Goal: Task Accomplishment & Management: Use online tool/utility

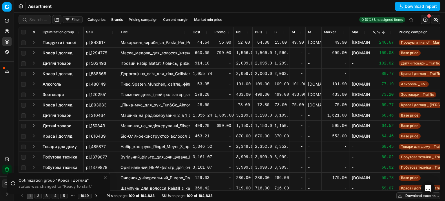
click at [74, 20] on button "Filter" at bounding box center [73, 19] width 20 height 7
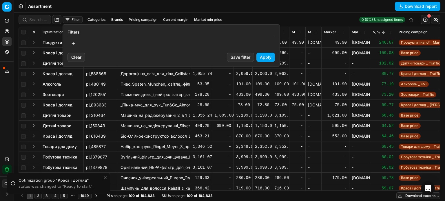
click at [73, 44] on button "button" at bounding box center [74, 43] width 12 height 9
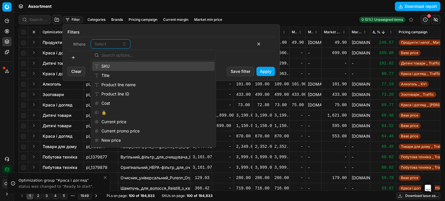
click at [110, 67] on div "SKU" at bounding box center [153, 66] width 123 height 9
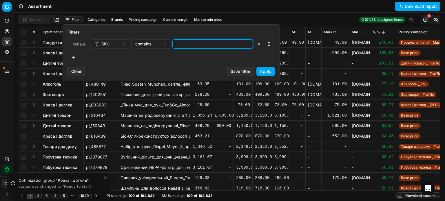
drag, startPoint x: 221, startPoint y: 45, endPoint x: 219, endPoint y: 48, distance: 3.3
click at [221, 46] on input at bounding box center [212, 44] width 75 height 9
paste input "109176,111144,231822,264718,590547,39621,82543,108541,111144,124325,143712,1894…"
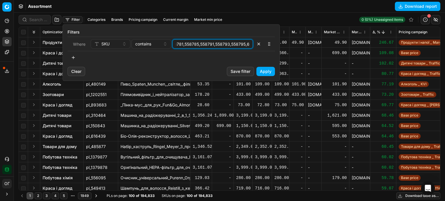
type input "109176,111144,231822,264718,590547,39621,82543,108541,111144,124325,143712,1894…"
click at [156, 45] on div "contains" at bounding box center [147, 44] width 25 height 6
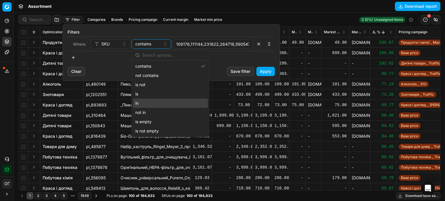
click at [153, 106] on div "in" at bounding box center [170, 103] width 75 height 9
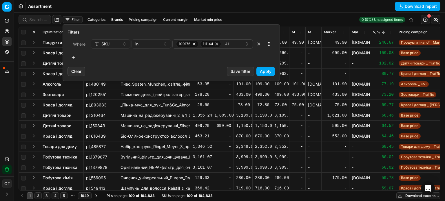
click at [264, 69] on button "Apply" at bounding box center [266, 71] width 19 height 9
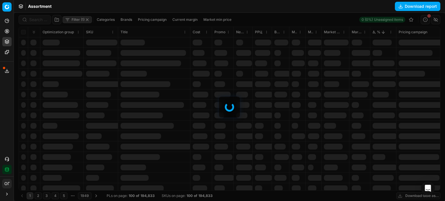
click at [22, 32] on div at bounding box center [229, 107] width 431 height 189
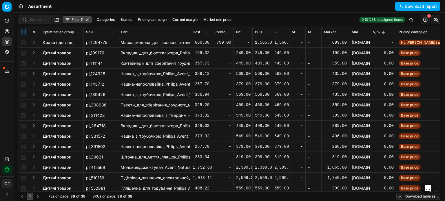
click at [23, 32] on input "checkbox" at bounding box center [23, 32] width 5 height 5
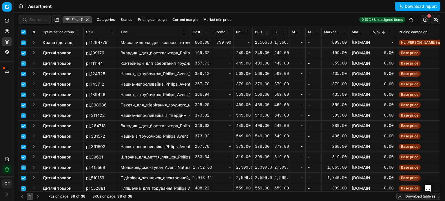
checkbox input "true"
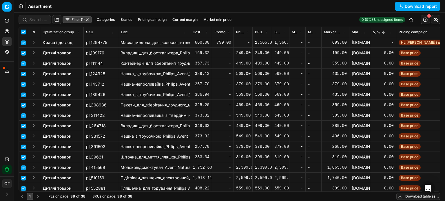
checkbox input "true"
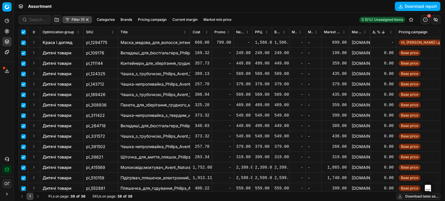
checkbox input "true"
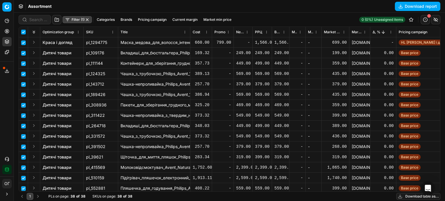
checkbox input "true"
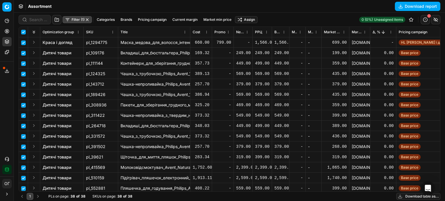
click at [249, 20] on html "Pricing platform Analytics Pricing Product portfolio Templates Export service 1…" at bounding box center [222, 100] width 445 height 201
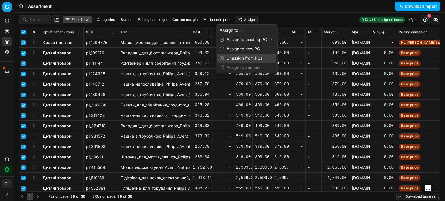
click at [250, 59] on div "Unassign from PCs" at bounding box center [246, 58] width 59 height 9
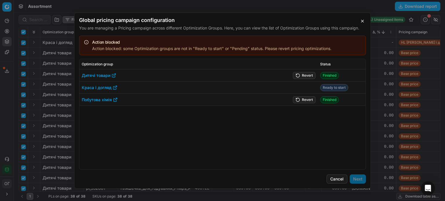
click at [301, 74] on button "Revert" at bounding box center [304, 75] width 23 height 7
click at [303, 101] on button "Revert" at bounding box center [304, 99] width 23 height 7
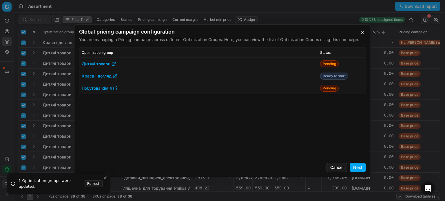
click at [358, 169] on button "Next" at bounding box center [358, 167] width 16 height 9
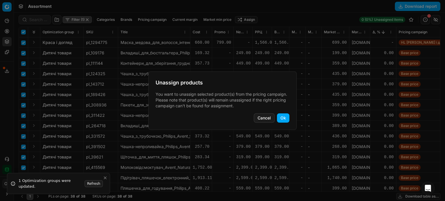
click at [283, 118] on button "Ok" at bounding box center [283, 118] width 12 height 9
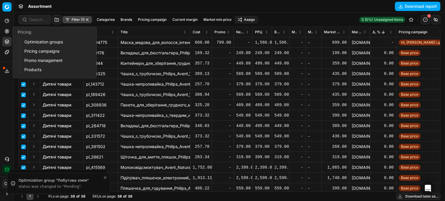
click at [27, 39] on link "Optimization groups" at bounding box center [56, 42] width 68 height 8
checkbox input "false"
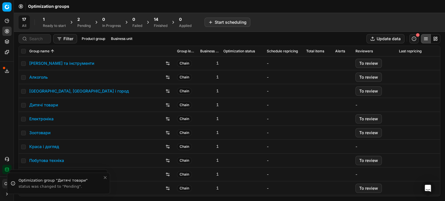
click at [61, 20] on div "1" at bounding box center [54, 20] width 23 height 6
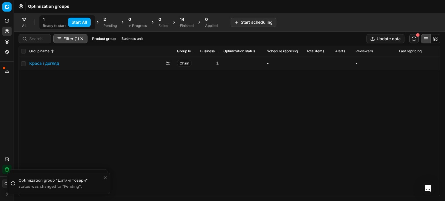
click at [87, 23] on button "Start All" at bounding box center [79, 22] width 23 height 9
click at [114, 23] on div "Pending" at bounding box center [112, 25] width 13 height 5
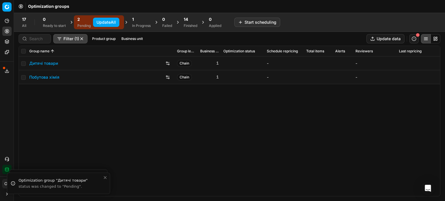
click at [103, 24] on button "Update All" at bounding box center [106, 22] width 26 height 9
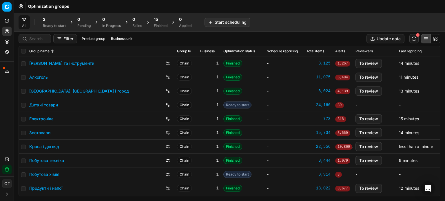
click at [58, 20] on div "2" at bounding box center [54, 20] width 23 height 6
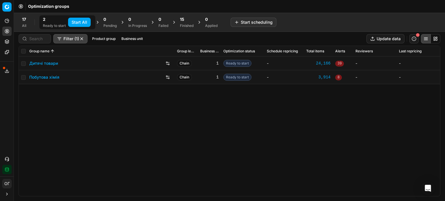
click at [77, 22] on button "Start All" at bounding box center [79, 22] width 23 height 9
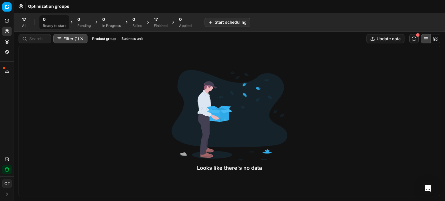
click at [166, 22] on div "17 Finished" at bounding box center [161, 23] width 14 height 12
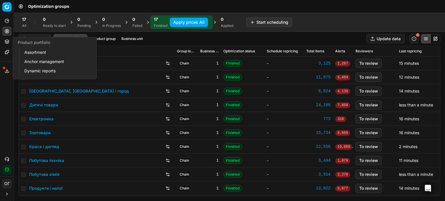
click at [6, 41] on icon at bounding box center [7, 41] width 4 height 2
click at [28, 52] on link "Assortment" at bounding box center [56, 52] width 68 height 8
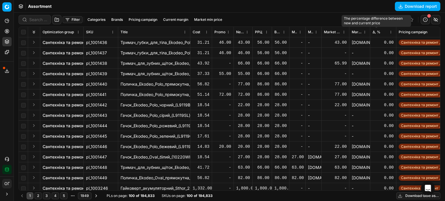
click at [375, 33] on span "Δ, %" at bounding box center [377, 32] width 8 height 5
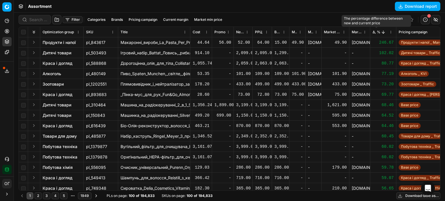
click at [379, 31] on span "Δ, %" at bounding box center [377, 32] width 8 height 5
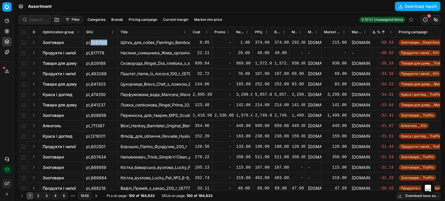
drag, startPoint x: 90, startPoint y: 43, endPoint x: 107, endPoint y: 41, distance: 16.3
click at [107, 41] on span "pl_1043108" at bounding box center [96, 43] width 21 height 6
copy span "1043108"
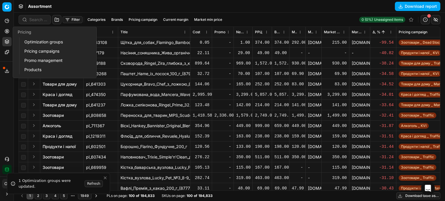
click at [34, 43] on link "Optimization groups" at bounding box center [56, 42] width 68 height 8
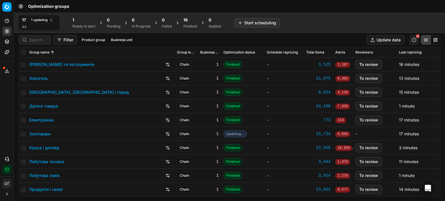
click at [193, 22] on div "16" at bounding box center [191, 20] width 14 height 6
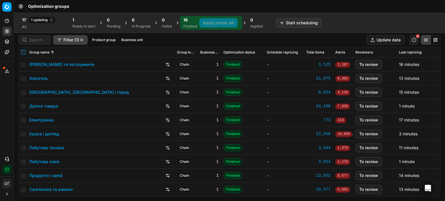
click at [24, 52] on input "checkbox" at bounding box center [23, 52] width 5 height 5
checkbox input "true"
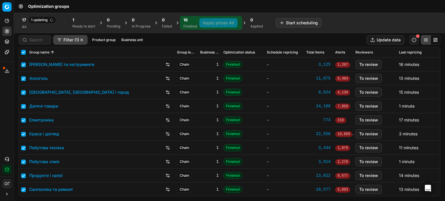
checkbox input "true"
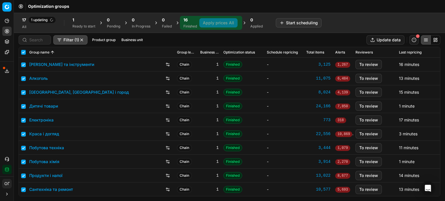
checkbox input "true"
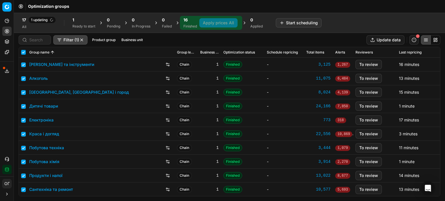
checkbox input "true"
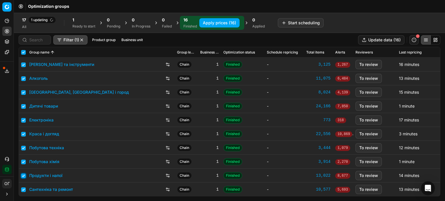
click at [23, 174] on input "checkbox" at bounding box center [23, 176] width 5 height 5
checkbox input "false"
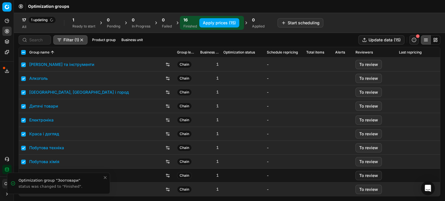
click at [220, 22] on button "Apply prices (15)" at bounding box center [219, 22] width 40 height 9
checkbox input "false"
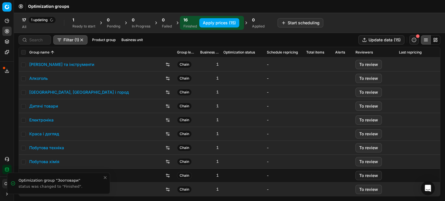
checkbox input "false"
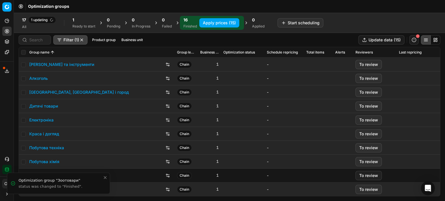
checkbox input "false"
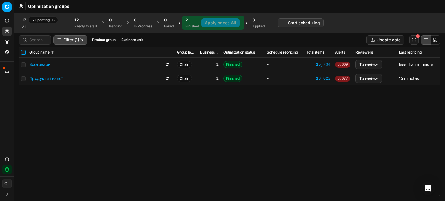
click at [24, 52] on input "checkbox" at bounding box center [23, 52] width 5 height 5
checkbox input "true"
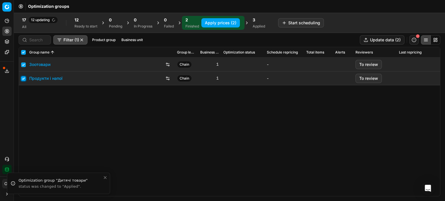
click at [22, 78] on input "checkbox" at bounding box center [23, 79] width 5 height 5
checkbox input "false"
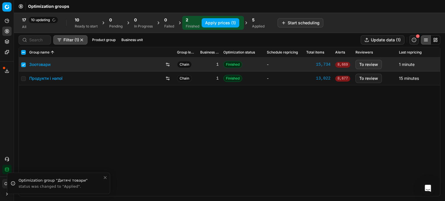
click at [220, 26] on button "Apply prices (1)" at bounding box center [221, 22] width 38 height 9
checkbox input "false"
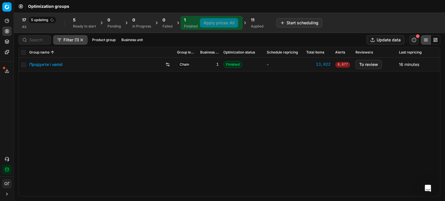
click at [58, 64] on link "Продукти і напої" at bounding box center [45, 65] width 33 height 6
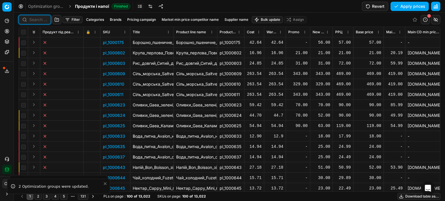
click at [37, 22] on input at bounding box center [38, 20] width 18 height 6
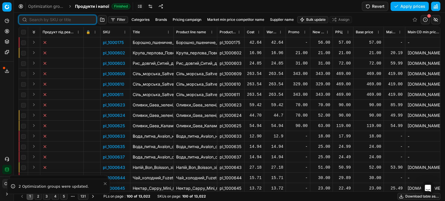
paste input "447139"
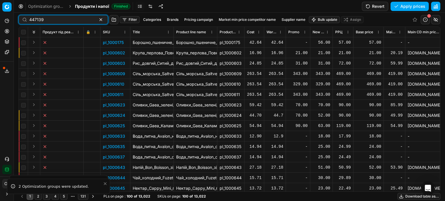
type input "447139"
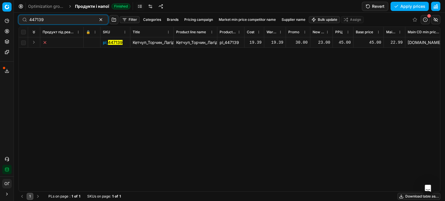
click at [321, 41] on div "23.00" at bounding box center [322, 43] width 18 height 6
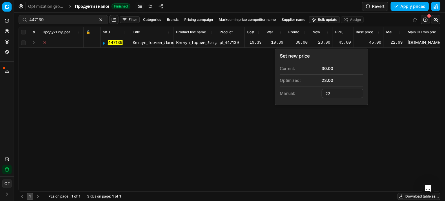
type input "2"
type input "30.00"
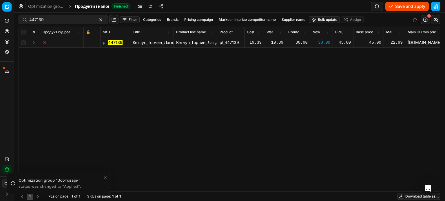
click at [404, 5] on button "Save and apply" at bounding box center [407, 6] width 43 height 9
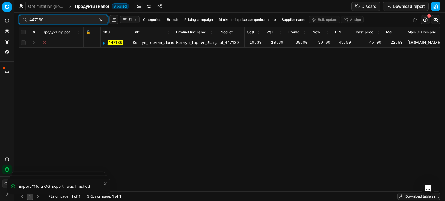
click at [97, 19] on button "button" at bounding box center [100, 19] width 7 height 7
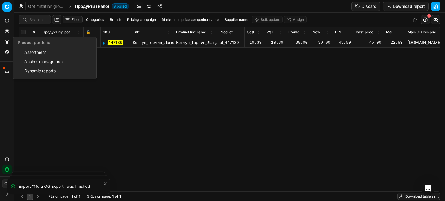
click at [8, 40] on icon at bounding box center [7, 41] width 5 height 5
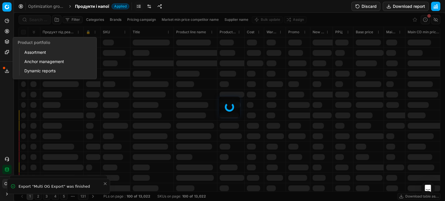
click at [37, 55] on link "Assortment" at bounding box center [56, 52] width 68 height 8
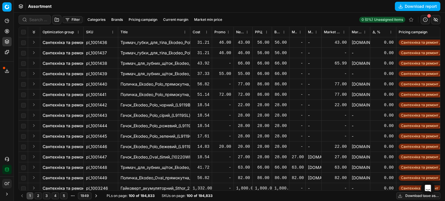
click at [5, 68] on button "Export service" at bounding box center [6, 70] width 9 height 9
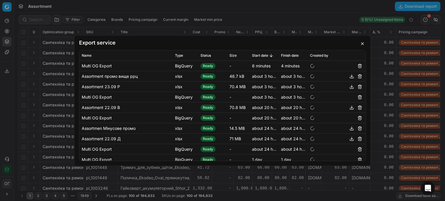
click at [364, 43] on button "button" at bounding box center [362, 43] width 7 height 7
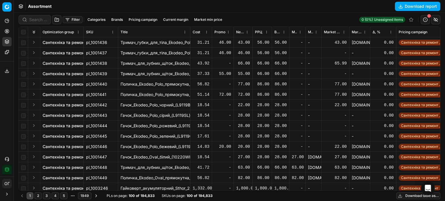
click at [405, 195] on button "Download table as..." at bounding box center [419, 196] width 44 height 7
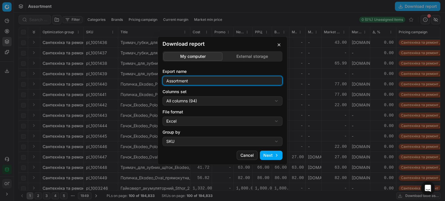
click at [218, 81] on input "Assortment" at bounding box center [222, 81] width 115 height 9
type input "Assortment 23.09 Д"
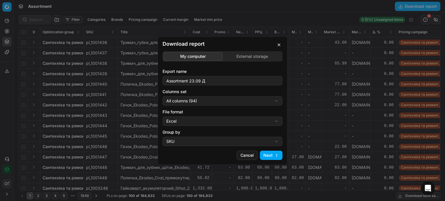
click at [217, 99] on div "Download report My computer External storage Export name Assortment 23.09 Д Col…" at bounding box center [222, 100] width 445 height 201
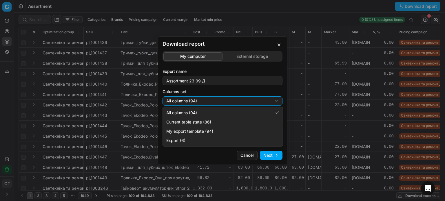
select select "table"
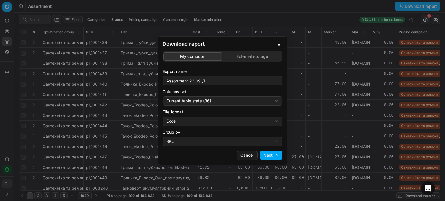
click at [275, 155] on button "Next" at bounding box center [271, 155] width 23 height 9
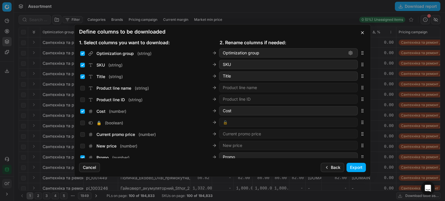
click at [363, 169] on button "Export" at bounding box center [356, 167] width 19 height 9
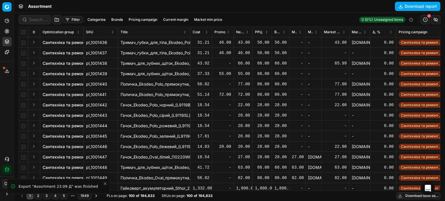
click at [8, 70] on icon at bounding box center [7, 71] width 5 height 5
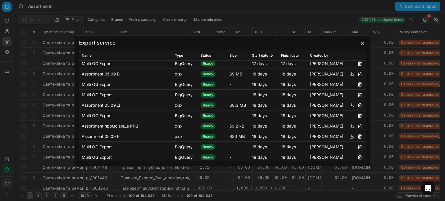
scroll to position [986, 0]
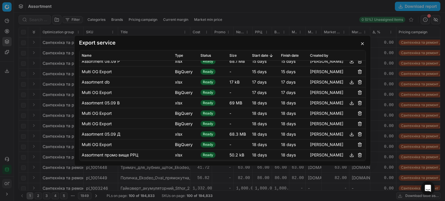
click at [348, 134] on button "button" at bounding box center [351, 134] width 7 height 7
click at [298, 11] on div "Export service Name Type Status Size Start date Finish date Created by Assortme…" at bounding box center [222, 100] width 445 height 201
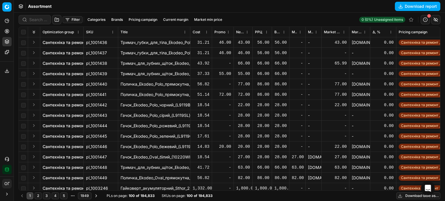
click at [6, 67] on button "Export service" at bounding box center [6, 70] width 9 height 9
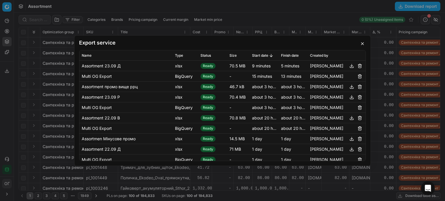
click at [364, 43] on button "button" at bounding box center [362, 43] width 7 height 7
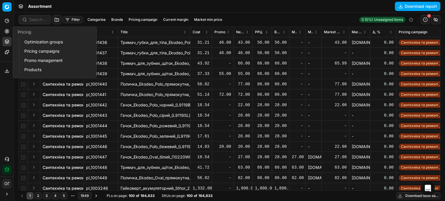
drag, startPoint x: 39, startPoint y: 41, endPoint x: 47, endPoint y: 41, distance: 7.5
click at [39, 41] on link "Optimization groups" at bounding box center [56, 42] width 68 height 8
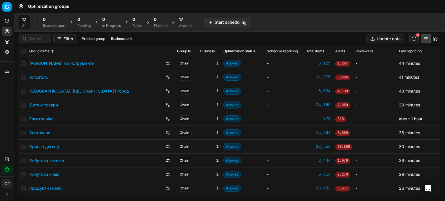
click at [37, 79] on link "Алкоголь" at bounding box center [38, 78] width 19 height 6
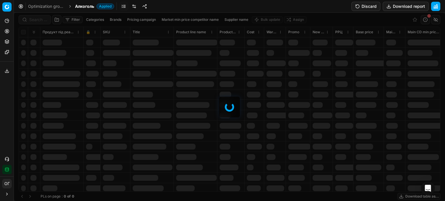
click at [136, 8] on link at bounding box center [134, 6] width 9 height 9
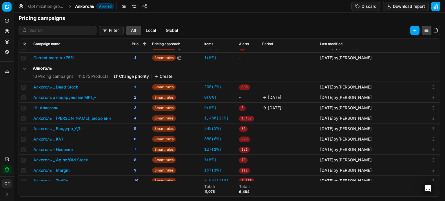
scroll to position [51, 0]
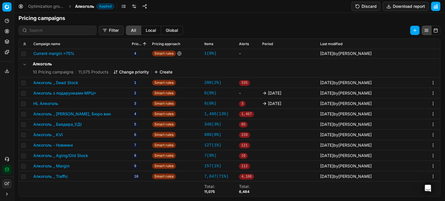
click at [58, 133] on button "Алкоголь _ KVI" at bounding box center [48, 135] width 30 height 6
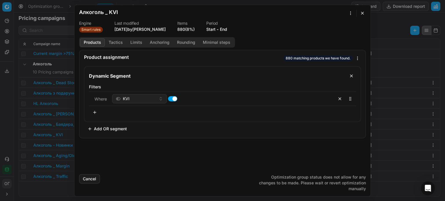
click at [185, 42] on button "Rounding" at bounding box center [186, 42] width 26 height 8
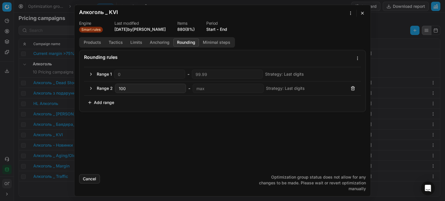
click at [90, 89] on button "button" at bounding box center [91, 88] width 7 height 7
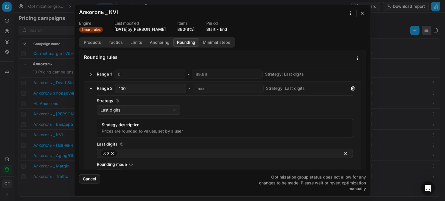
click at [90, 89] on button "button" at bounding box center [91, 88] width 7 height 7
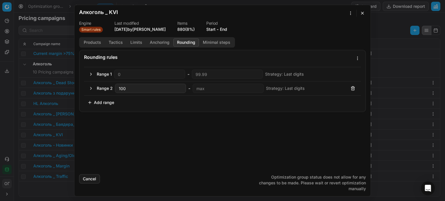
click at [362, 14] on button "button" at bounding box center [362, 13] width 7 height 7
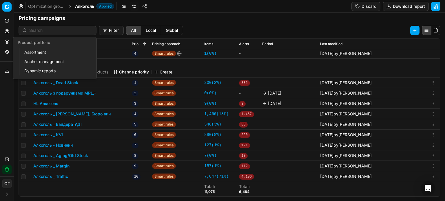
click at [26, 50] on link "Assortment" at bounding box center [56, 52] width 68 height 8
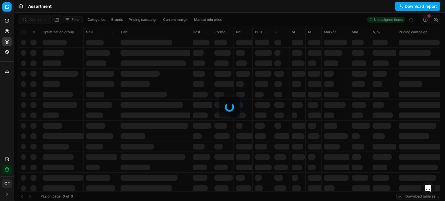
click at [35, 18] on div at bounding box center [229, 107] width 431 height 189
click at [36, 18] on div at bounding box center [229, 107] width 431 height 189
click at [36, 19] on div at bounding box center [229, 107] width 431 height 189
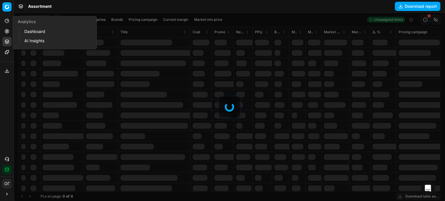
click at [7, 30] on icon at bounding box center [7, 31] width 5 height 5
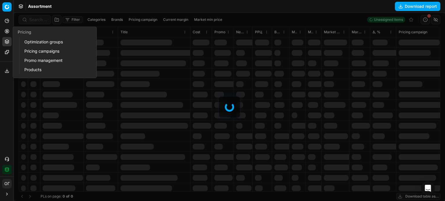
click at [32, 43] on link "Optimization groups" at bounding box center [56, 42] width 68 height 8
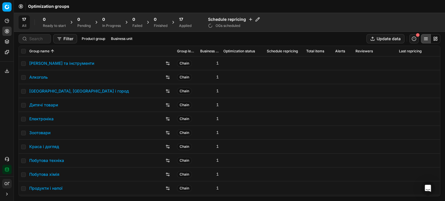
click at [184, 23] on div "17 Applied" at bounding box center [185, 23] width 12 height 12
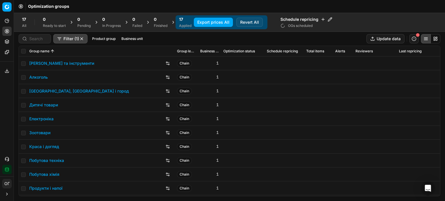
click at [44, 132] on link "Зоотовари" at bounding box center [39, 133] width 21 height 6
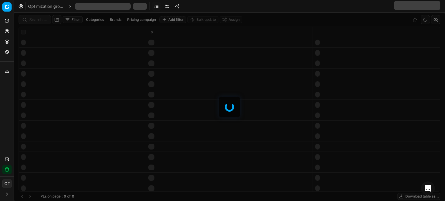
click at [33, 21] on div at bounding box center [229, 107] width 431 height 189
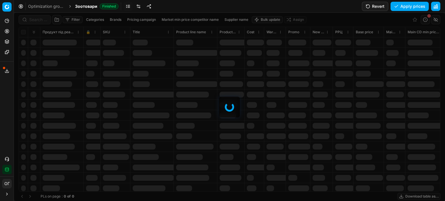
click at [37, 19] on div at bounding box center [229, 107] width 431 height 189
click at [37, 19] on input at bounding box center [38, 20] width 18 height 6
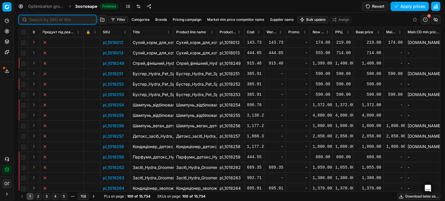
click at [37, 19] on input at bounding box center [60, 20] width 63 height 6
paste input "1043108"
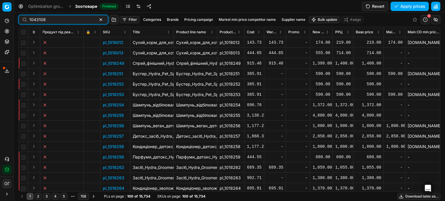
type input "1043108"
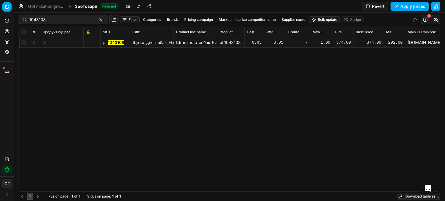
click at [321, 43] on div "1.00" at bounding box center [322, 43] width 18 height 6
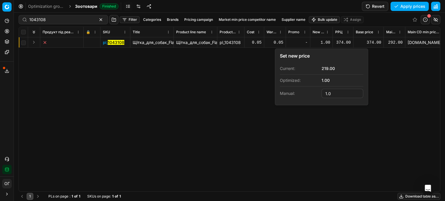
type input "1"
type input "219.00"
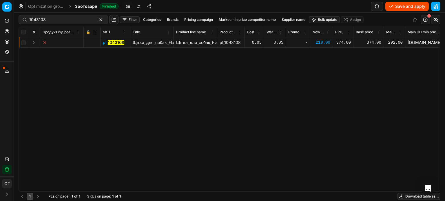
click at [402, 2] on button "Save and apply" at bounding box center [407, 6] width 43 height 9
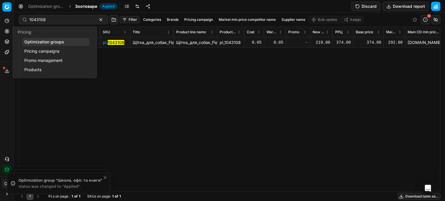
click at [41, 39] on link "Optimization groups" at bounding box center [56, 42] width 68 height 8
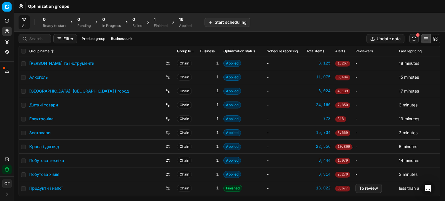
click at [157, 24] on div "Finished" at bounding box center [161, 25] width 14 height 5
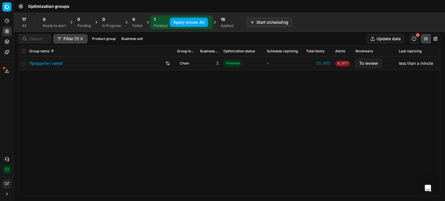
click at [183, 22] on button "Apply prices All" at bounding box center [189, 22] width 38 height 9
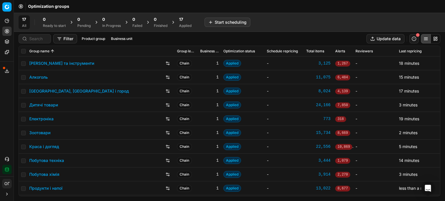
click at [180, 20] on span "17" at bounding box center [181, 20] width 4 height 6
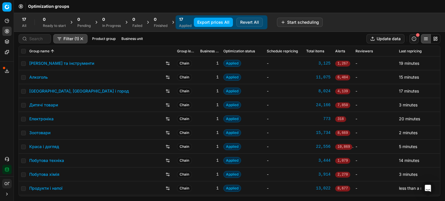
click at [213, 22] on button "Export prices All" at bounding box center [213, 22] width 39 height 9
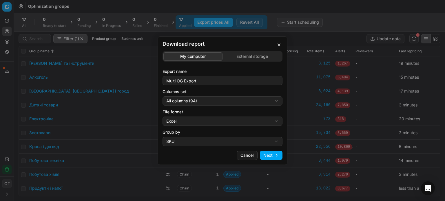
click at [247, 60] on div "Download report My computer External storage Export name Multi OG Export Column…" at bounding box center [222, 100] width 445 height 201
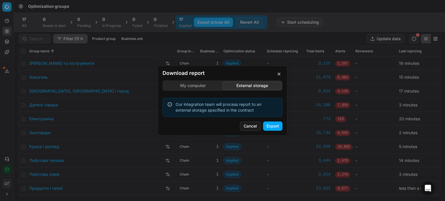
click at [273, 125] on button "Export" at bounding box center [272, 126] width 19 height 9
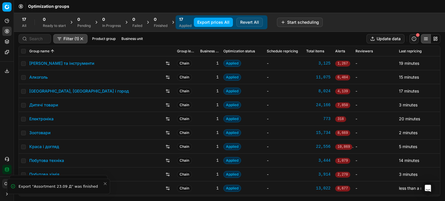
click at [43, 134] on link "Зоотовари" at bounding box center [39, 133] width 21 height 6
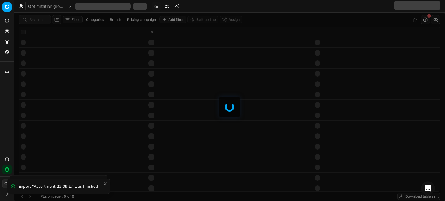
click at [33, 19] on div at bounding box center [229, 107] width 431 height 189
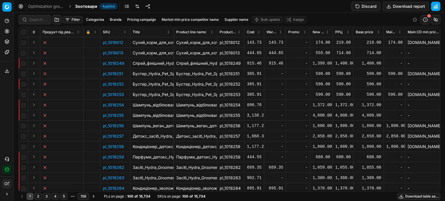
click at [38, 23] on div at bounding box center [35, 19] width 32 height 9
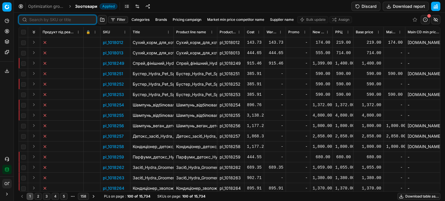
paste input "432778"
type input "432778"
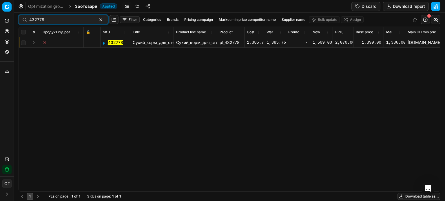
click at [31, 42] on button "Expand" at bounding box center [33, 42] width 7 height 7
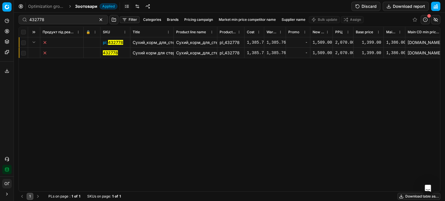
click at [110, 51] on mark "432778" at bounding box center [110, 52] width 15 height 5
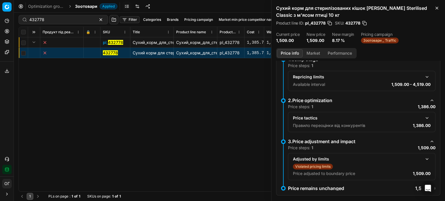
scroll to position [45, 0]
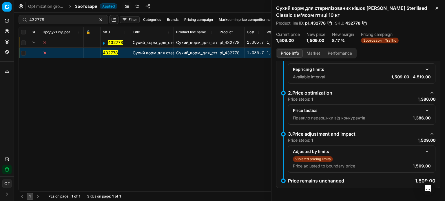
click at [408, 116] on div "Правило переоцінки від конкурентів 1,386.00" at bounding box center [362, 118] width 138 height 6
click at [424, 110] on button "button" at bounding box center [427, 110] width 7 height 7
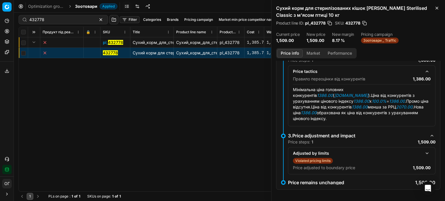
scroll to position [86, 0]
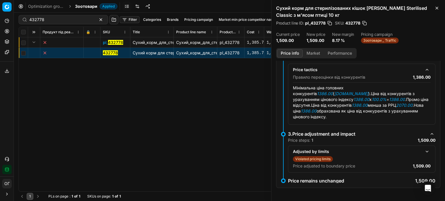
click at [424, 148] on button "button" at bounding box center [427, 151] width 7 height 7
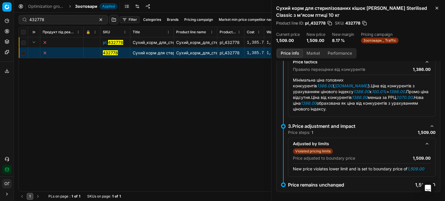
scroll to position [98, 0]
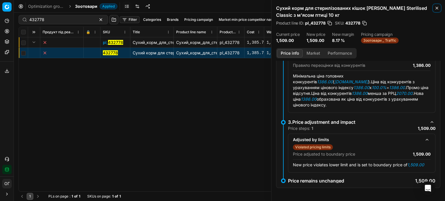
click at [437, 8] on icon "button" at bounding box center [437, 8] width 5 height 5
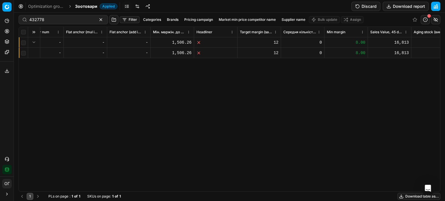
scroll to position [0, 2058]
